Goal: Information Seeking & Learning: Learn about a topic

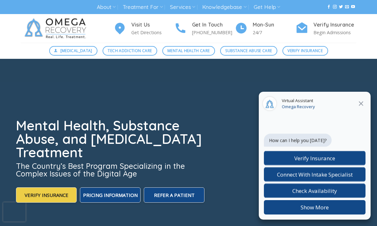
click at [363, 103] on icon "Close" at bounding box center [361, 104] width 8 height 8
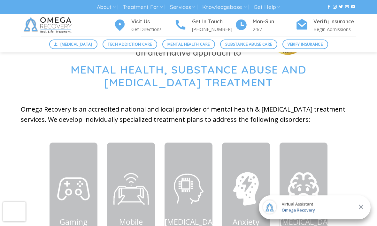
scroll to position [215, 0]
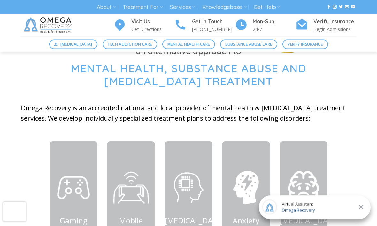
click at [361, 211] on icon "Close" at bounding box center [361, 207] width 8 height 8
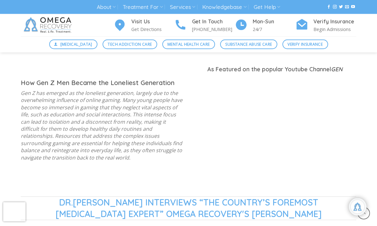
scroll to position [482, 0]
click at [20, 179] on div "How Gen Z Men Became the Loneliest Generation Gen Z has emerged as the lonelies…" at bounding box center [102, 131] width 172 height 103
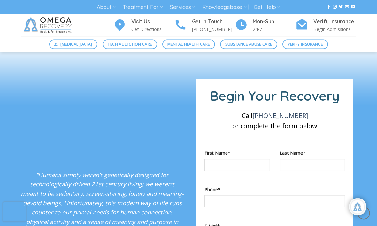
scroll to position [1008, 0]
click at [261, 46] on span "Substance Abuse Care" at bounding box center [248, 44] width 47 height 6
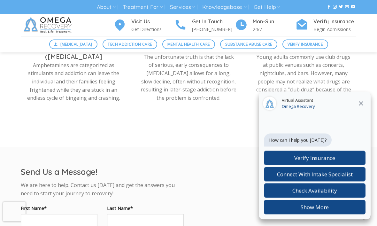
scroll to position [445, 0]
click at [161, 11] on link "Treatment For" at bounding box center [143, 7] width 40 height 12
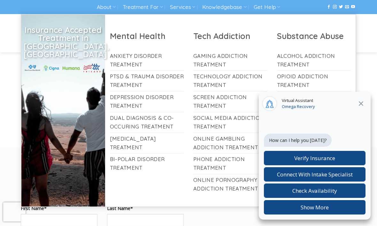
click at [363, 107] on icon "Close" at bounding box center [361, 104] width 8 height 8
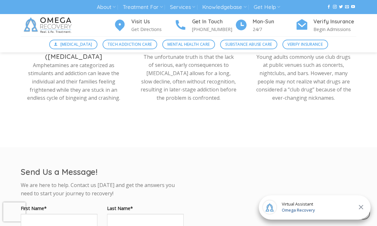
click at [141, 9] on link "Treatment For" at bounding box center [143, 7] width 40 height 12
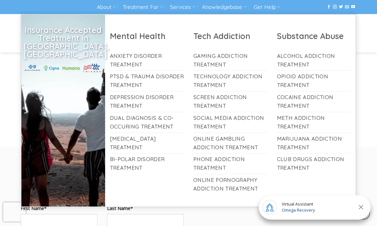
click at [139, 66] on link "Anxiety Disorder Treatment" at bounding box center [147, 60] width 74 height 20
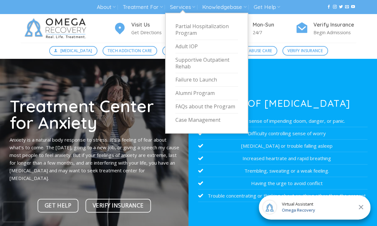
click at [192, 7] on link "Services" at bounding box center [182, 7] width 25 height 12
click at [215, 78] on link "Failure to Launch" at bounding box center [206, 79] width 63 height 13
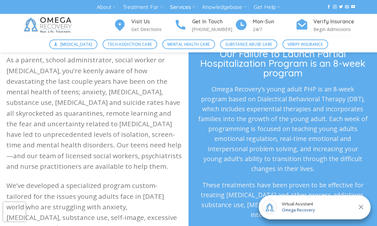
scroll to position [181, 0]
click at [362, 164] on p "Omega Recovery’s young adult PHP is an 8-week program based on Dialectical Beha…" at bounding box center [283, 128] width 170 height 90
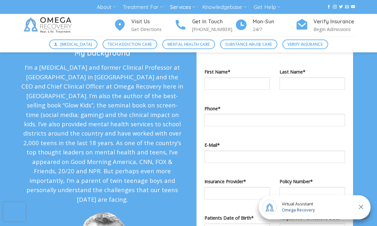
scroll to position [474, 0]
click at [195, 8] on icon at bounding box center [193, 7] width 3 height 6
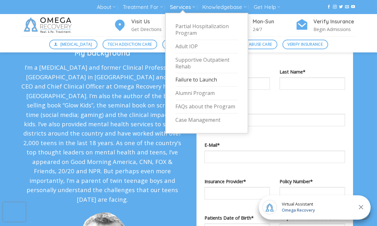
click at [213, 104] on link "FAQs about the Program" at bounding box center [206, 106] width 63 height 13
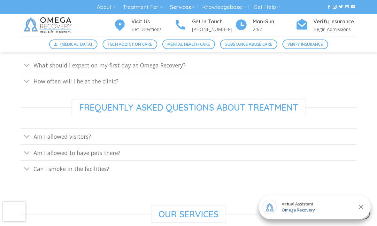
scroll to position [320, 0]
click at [160, 141] on link "Am I allowed visitors?" at bounding box center [188, 136] width 335 height 16
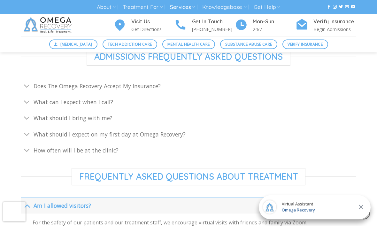
scroll to position [251, 0]
click at [126, 151] on link "How often will I be at the clinic?" at bounding box center [188, 150] width 335 height 16
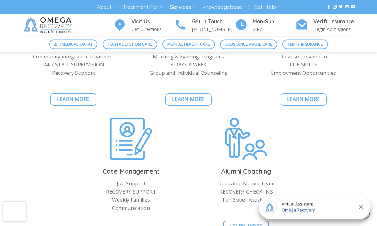
scroll to position [673, 0]
click at [69, 96] on span "Learn More" at bounding box center [73, 99] width 33 height 8
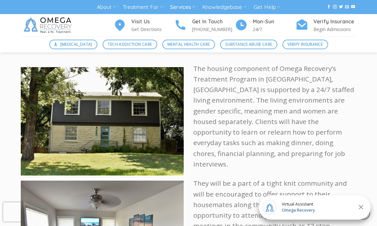
scroll to position [956, 0]
